Goal: Task Accomplishment & Management: Manage account settings

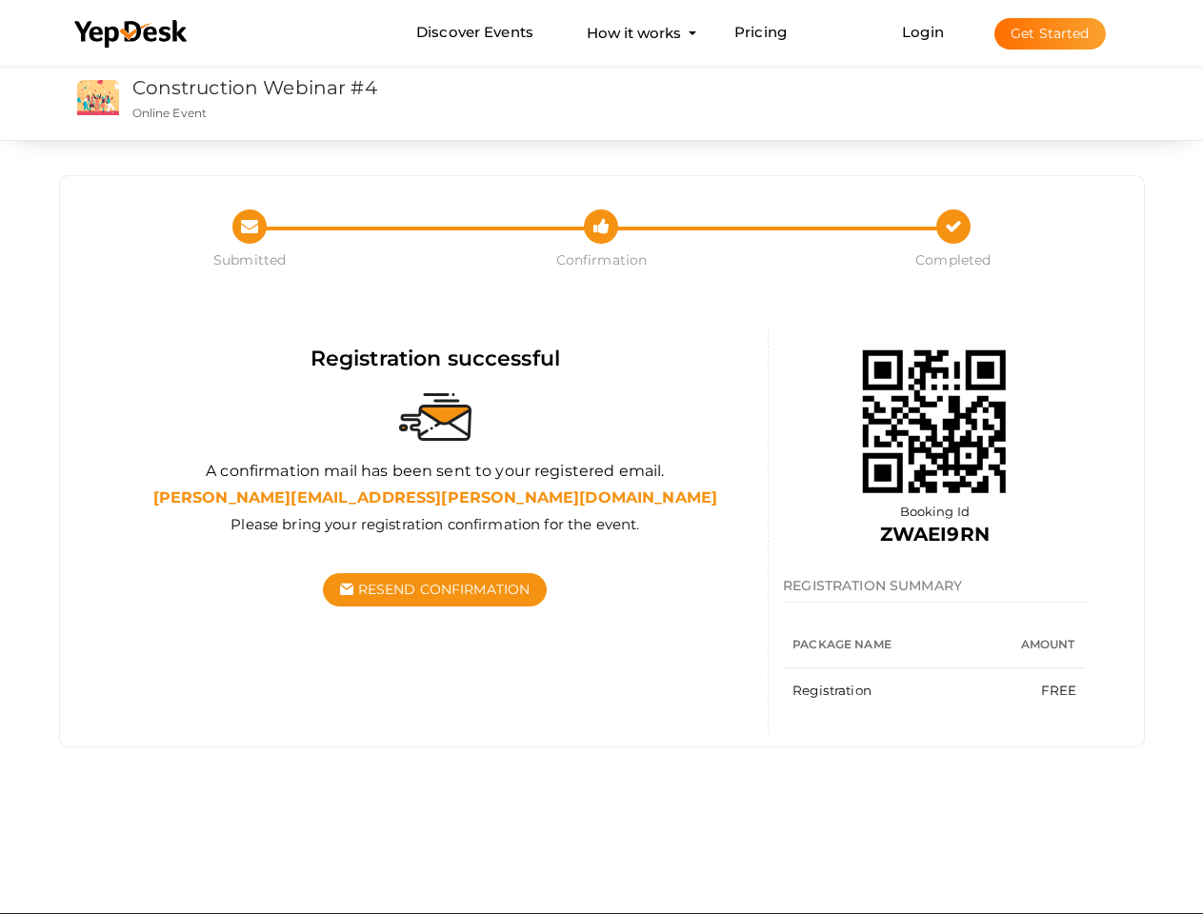
click at [601, 457] on div at bounding box center [435, 417] width 637 height 88
click at [131, 34] on use at bounding box center [130, 34] width 112 height 28
click at [924, 31] on link "Login" at bounding box center [923, 32] width 42 height 18
click at [1049, 33] on button "Get Started" at bounding box center [1049, 33] width 111 height 31
click at [435, 590] on span "Resend Confirmation" at bounding box center [444, 589] width 172 height 17
